Goal: Navigation & Orientation: Find specific page/section

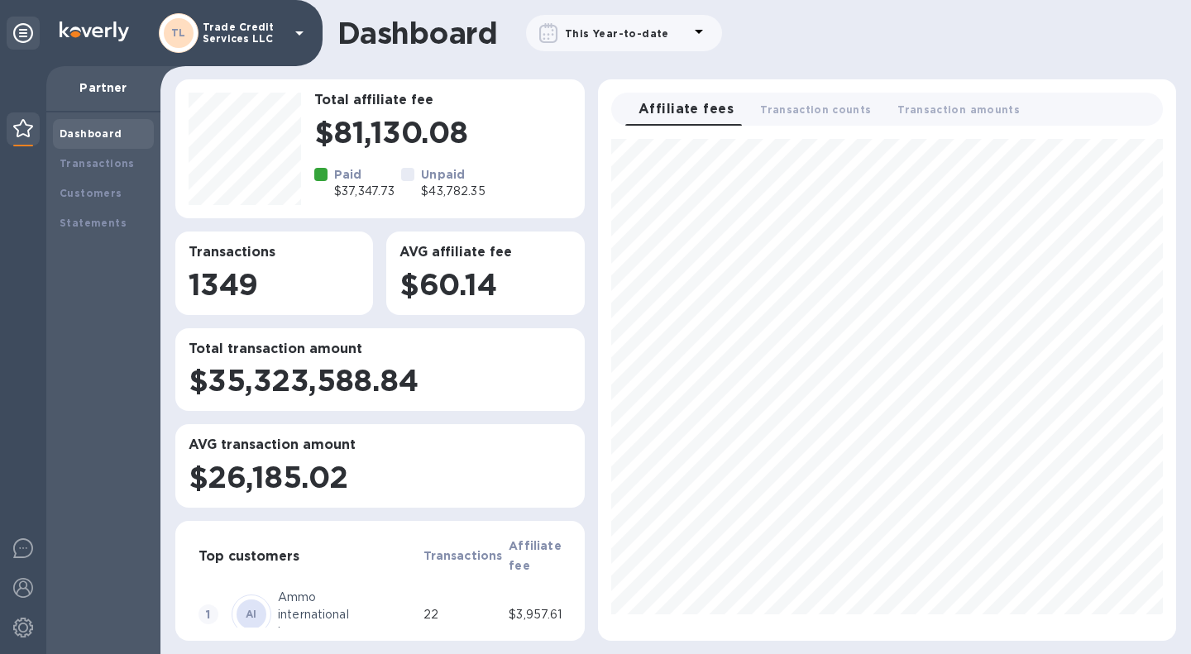
scroll to position [489, 565]
drag, startPoint x: 692, startPoint y: 638, endPoint x: 658, endPoint y: 693, distance: 64.5
click at [658, 653] on html "Trade Credit Services LLC Partner Dashboard Transactions Customers Statements D…" at bounding box center [595, 327] width 1191 height 654
click at [79, 167] on b "Transactions" at bounding box center [97, 163] width 75 height 12
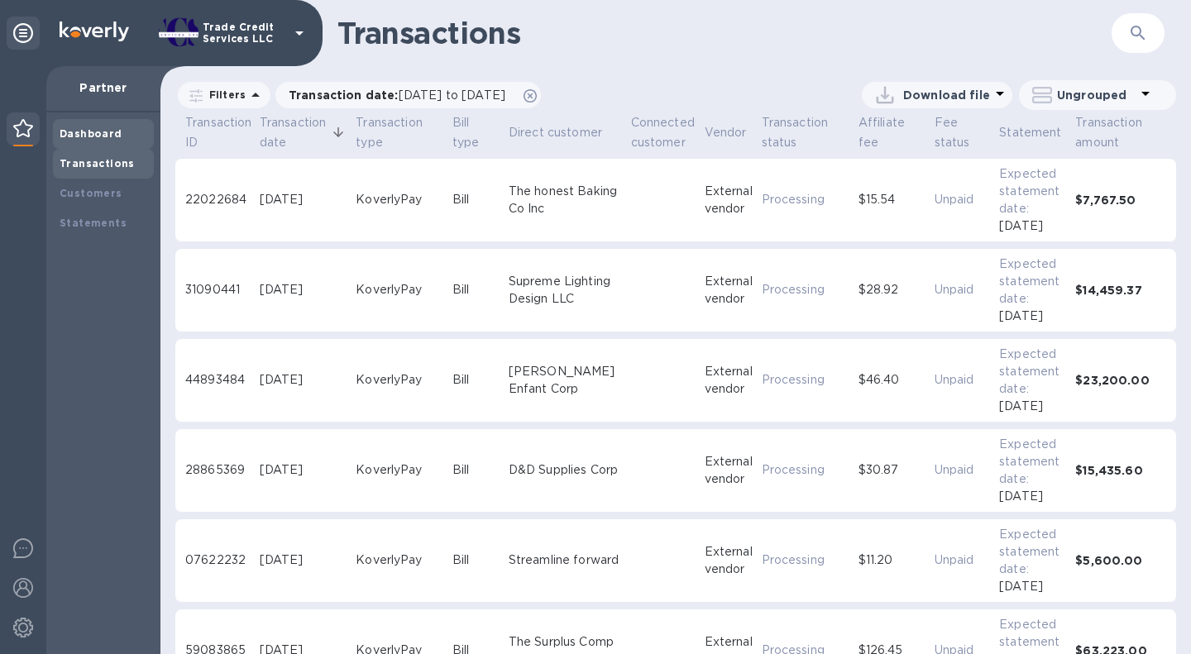
drag, startPoint x: 117, startPoint y: 140, endPoint x: 118, endPoint y: 125, distance: 14.9
click at [117, 137] on div "Dashboard" at bounding box center [104, 134] width 88 height 17
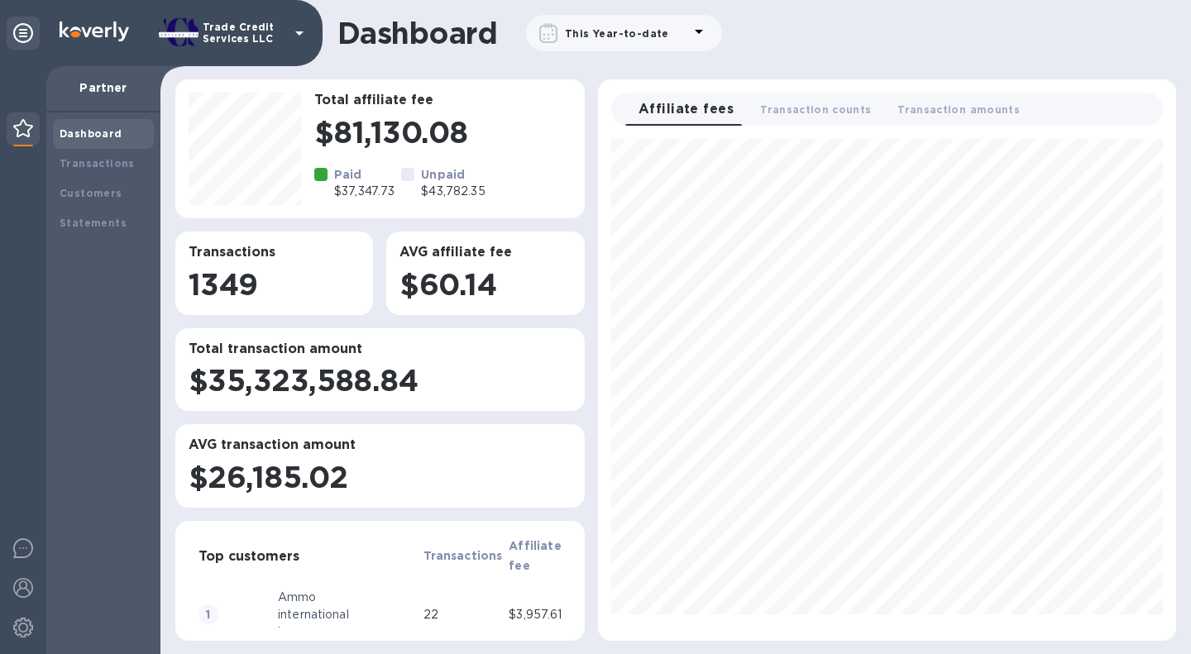
scroll to position [489, 565]
